Goal: Navigation & Orientation: Find specific page/section

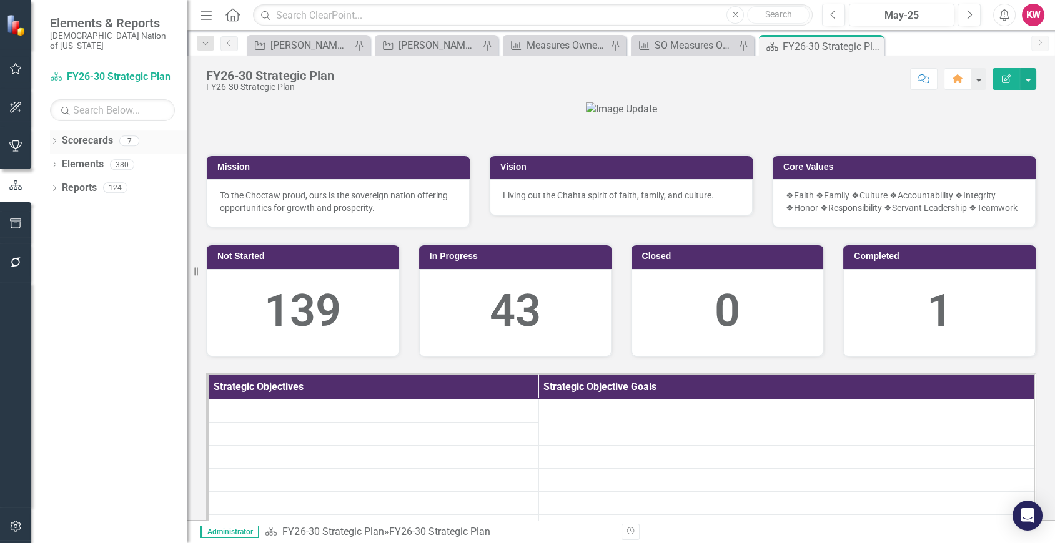
click at [59, 130] on div "Dropdown Scorecards 7" at bounding box center [118, 142] width 137 height 24
click at [54, 139] on icon "Dropdown" at bounding box center [54, 142] width 9 height 7
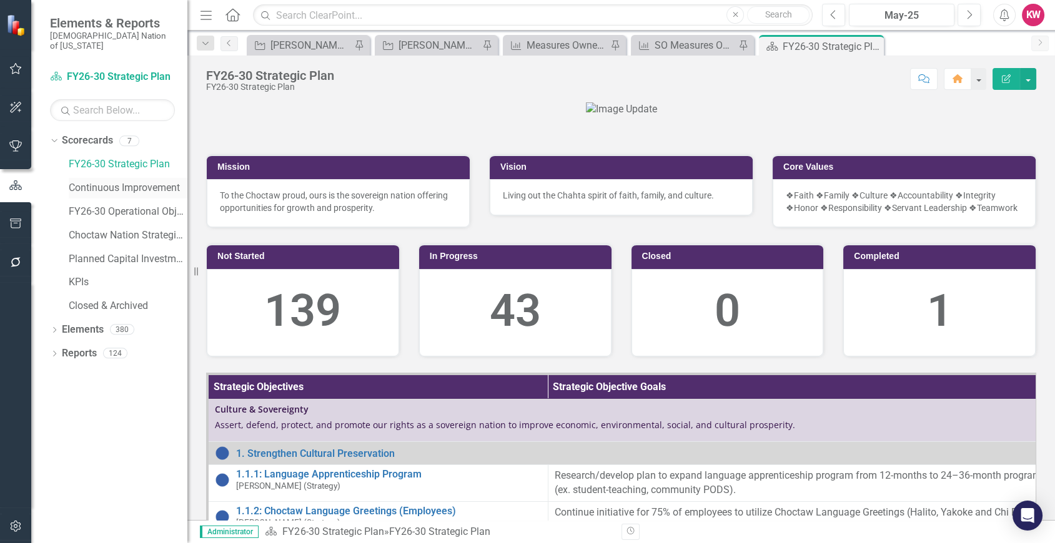
click at [111, 181] on link "Continuous Improvement" at bounding box center [128, 188] width 119 height 14
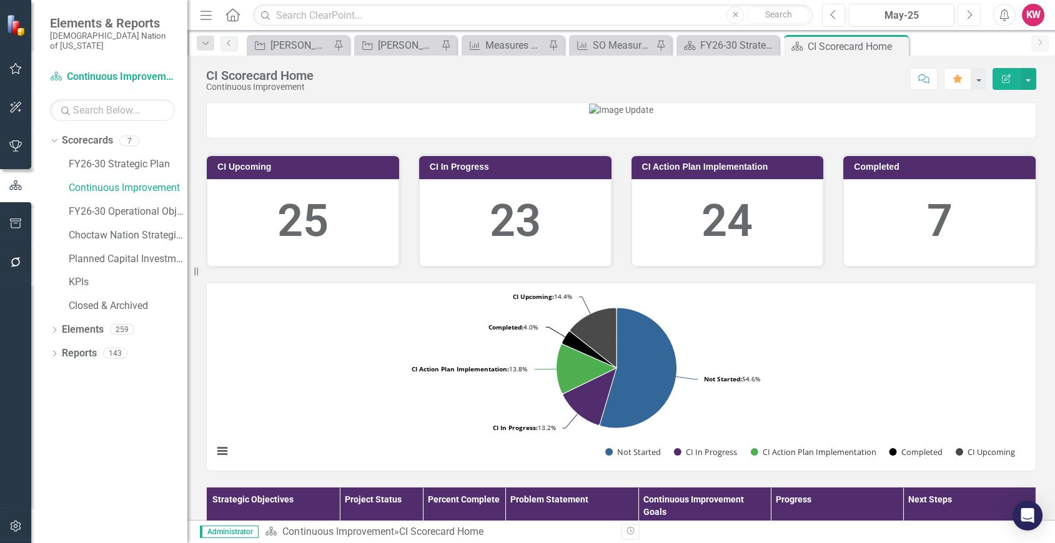
click at [968, 12] on icon "Next" at bounding box center [968, 14] width 7 height 11
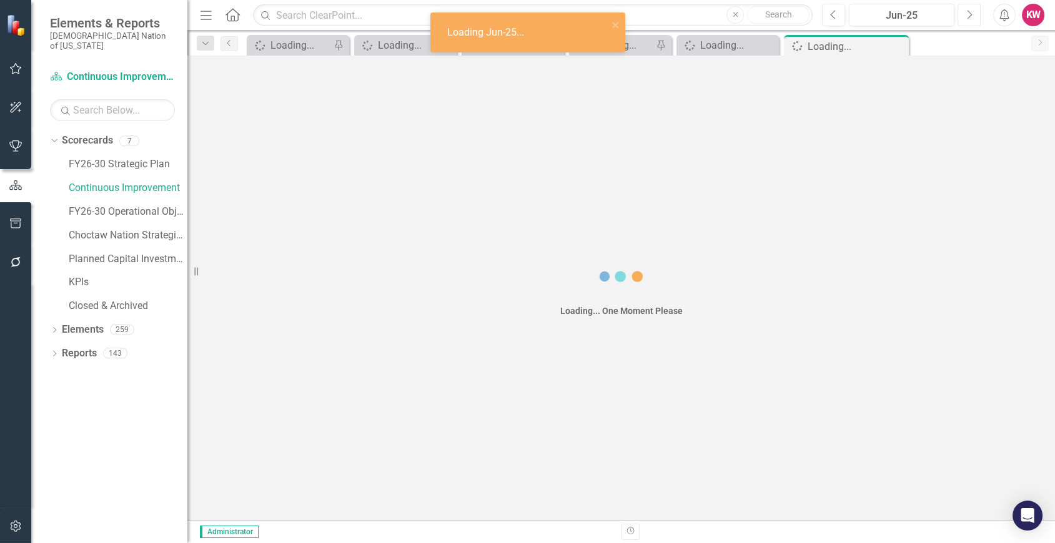
click at [968, 12] on icon "Next" at bounding box center [968, 14] width 7 height 11
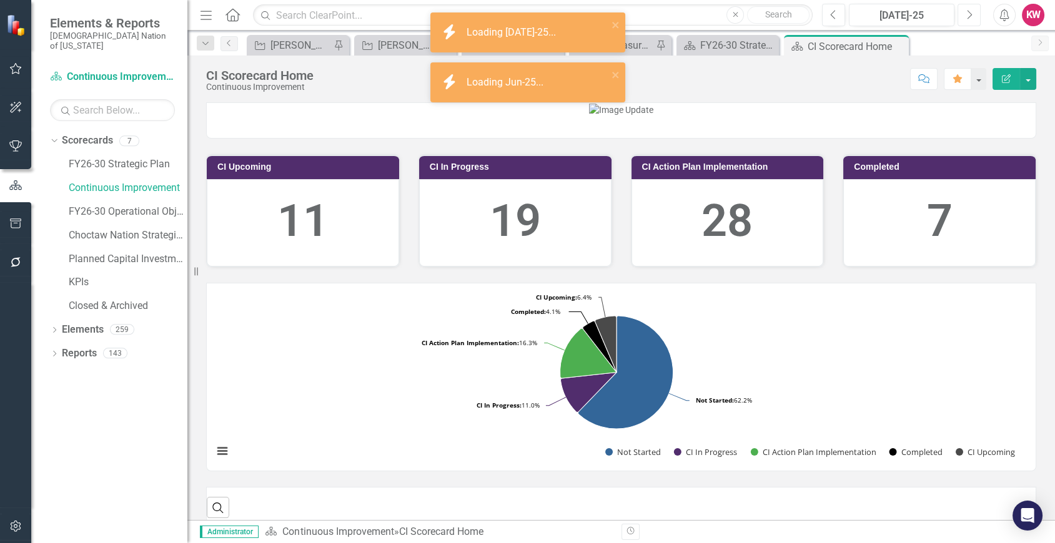
click at [968, 12] on icon "Next" at bounding box center [968, 14] width 7 height 11
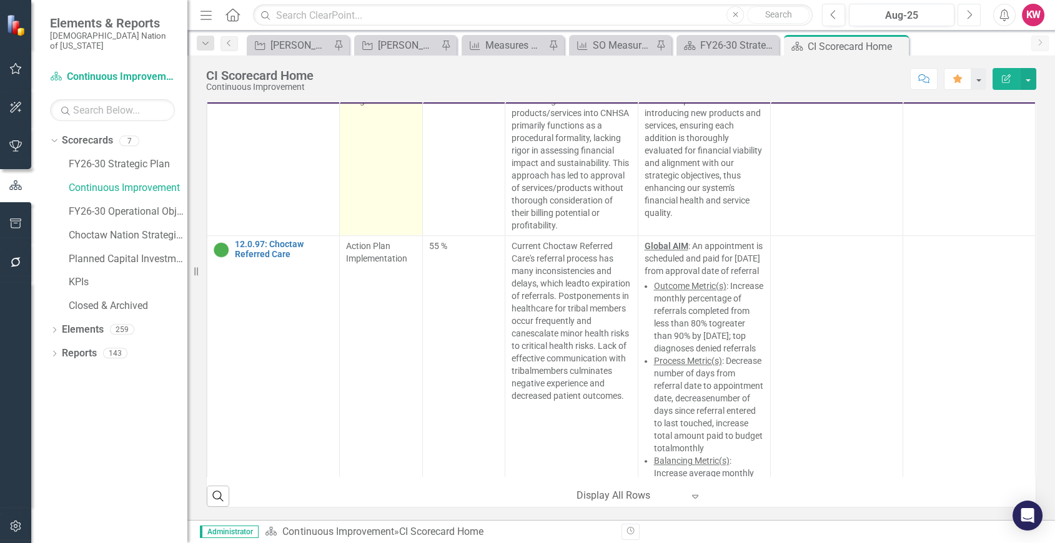
scroll to position [11585, 0]
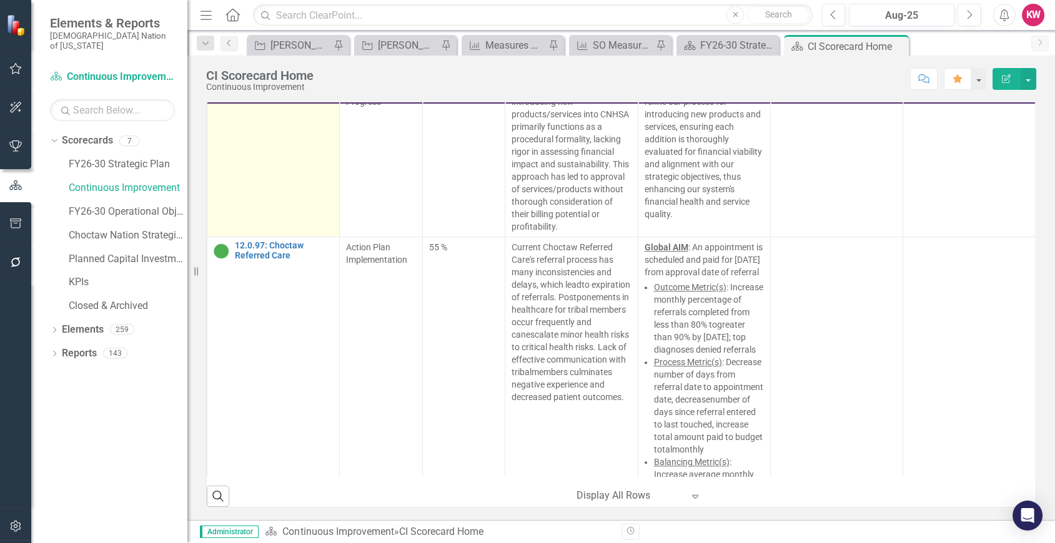
click at [0, 0] on link "Link Open Element" at bounding box center [0, 0] width 0 height 0
